Goal: Navigation & Orientation: Find specific page/section

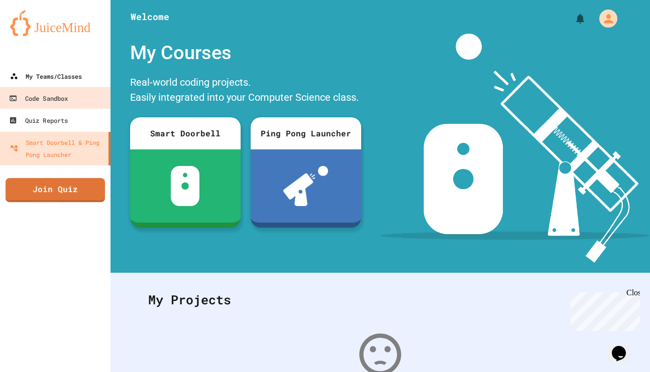
click at [68, 74] on div "My Teams/Classes" at bounding box center [46, 76] width 72 height 12
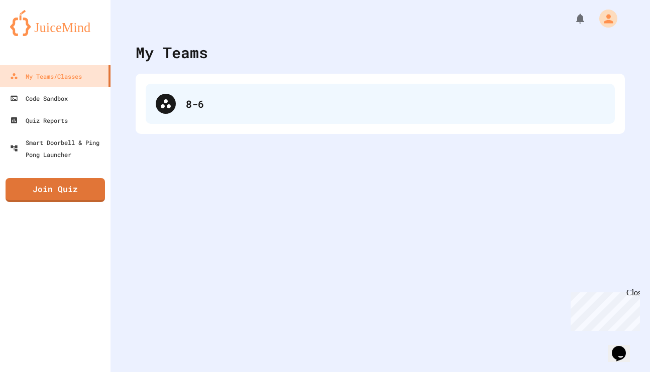
click at [191, 112] on div "8-6" at bounding box center [380, 104] width 469 height 40
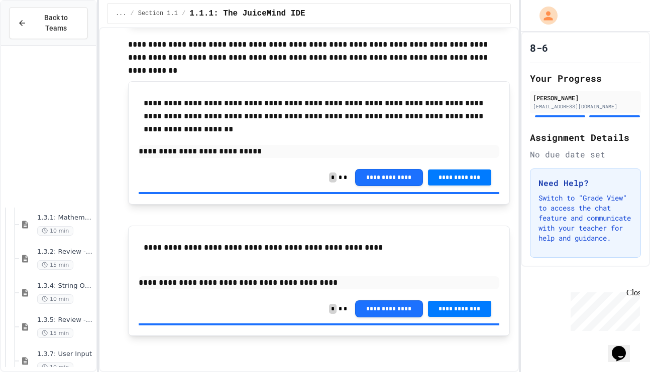
scroll to position [787, 0]
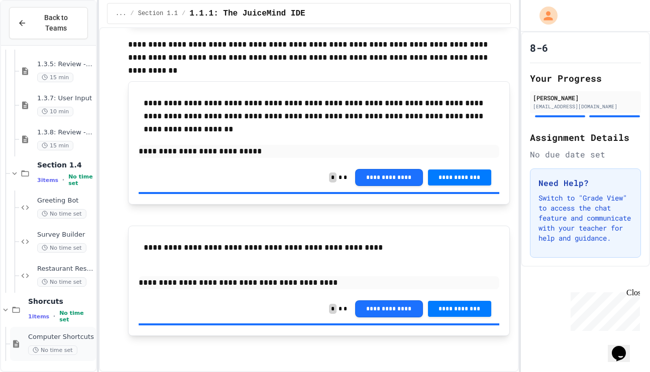
click at [69, 344] on div "Computer Shortcuts No time set" at bounding box center [61, 344] width 66 height 22
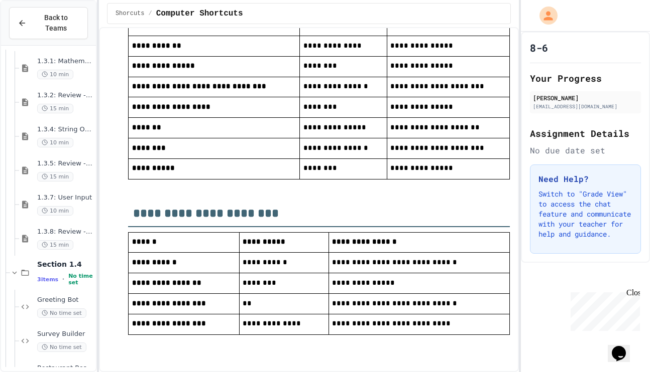
scroll to position [883, 0]
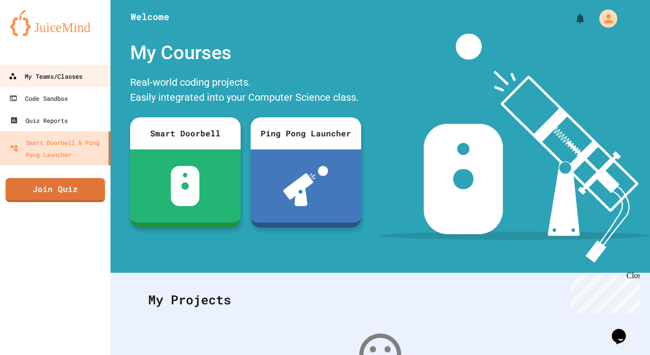
click at [51, 85] on link "My Teams/Classes" at bounding box center [55, 76] width 114 height 23
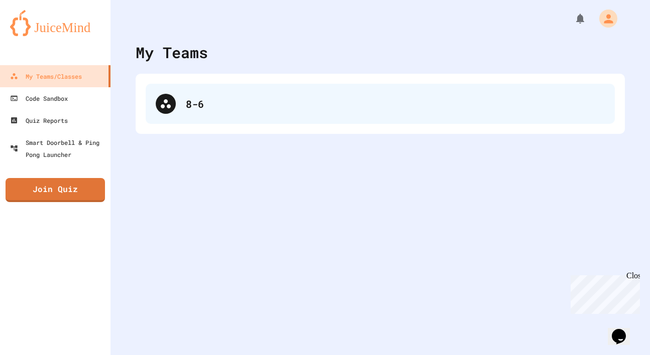
click at [269, 96] on div "8-6" at bounding box center [395, 103] width 419 height 15
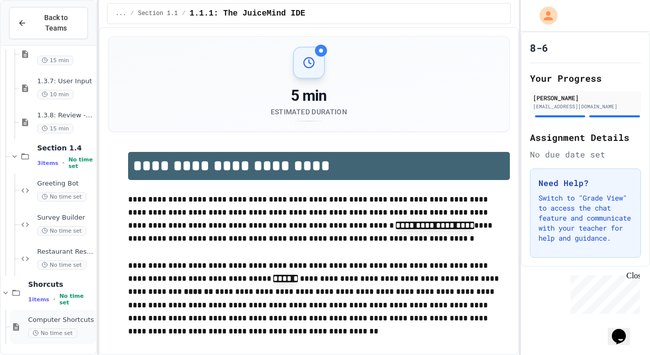
click at [36, 327] on div "Computer Shortcuts No time set" at bounding box center [61, 327] width 66 height 22
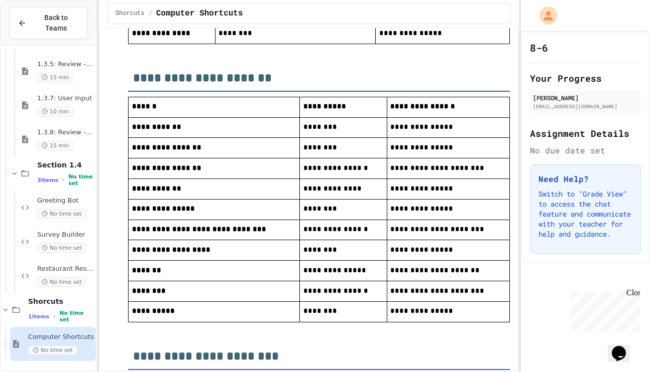
scroll to position [787, 0]
click at [236, 224] on p "**********" at bounding box center [214, 229] width 164 height 13
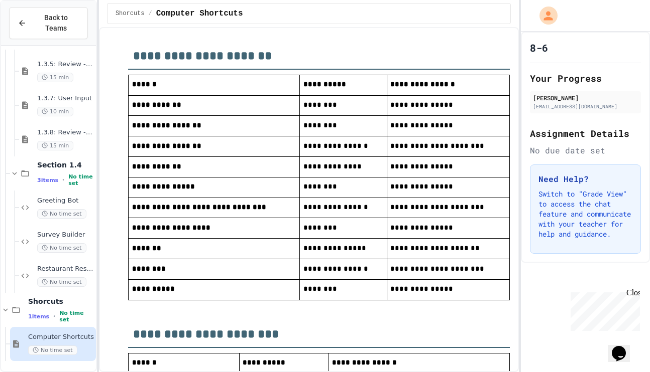
scroll to position [759, 0]
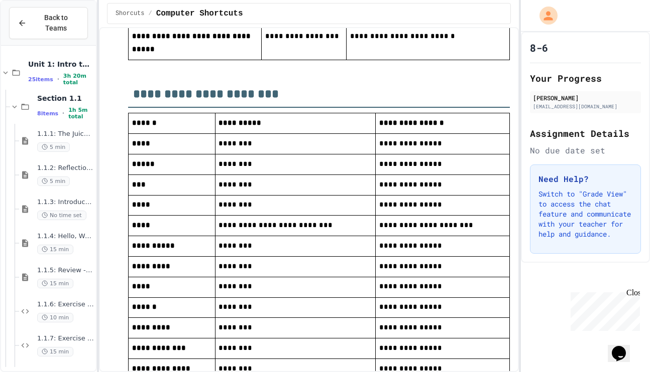
scroll to position [447, 0]
